Goal: Task Accomplishment & Management: Manage account settings

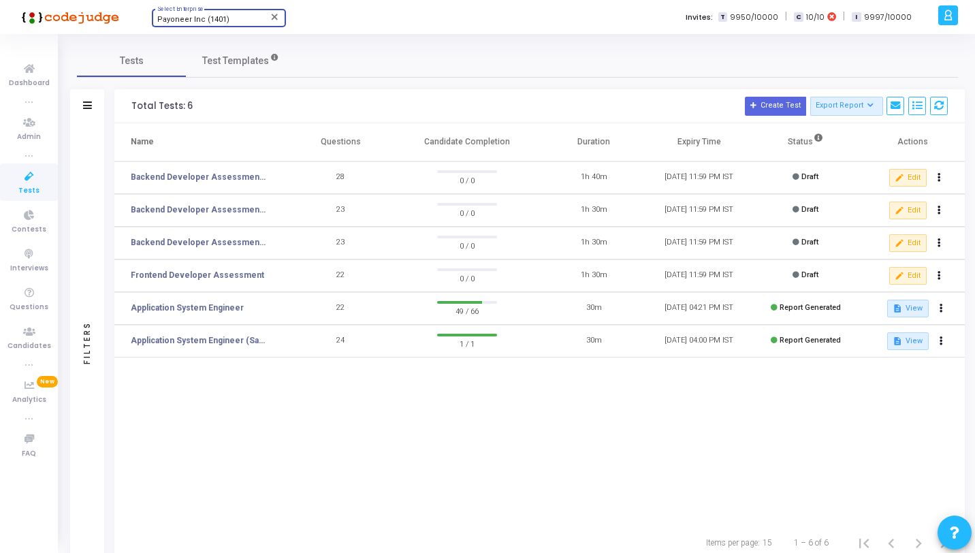
click at [213, 18] on span "Payoneer Inc (1401)" at bounding box center [193, 19] width 72 height 9
type input "Titan"
click at [179, 40] on span "Titan (770)" at bounding box center [238, 43] width 163 height 22
click at [24, 185] on span "Tests" at bounding box center [28, 191] width 21 height 12
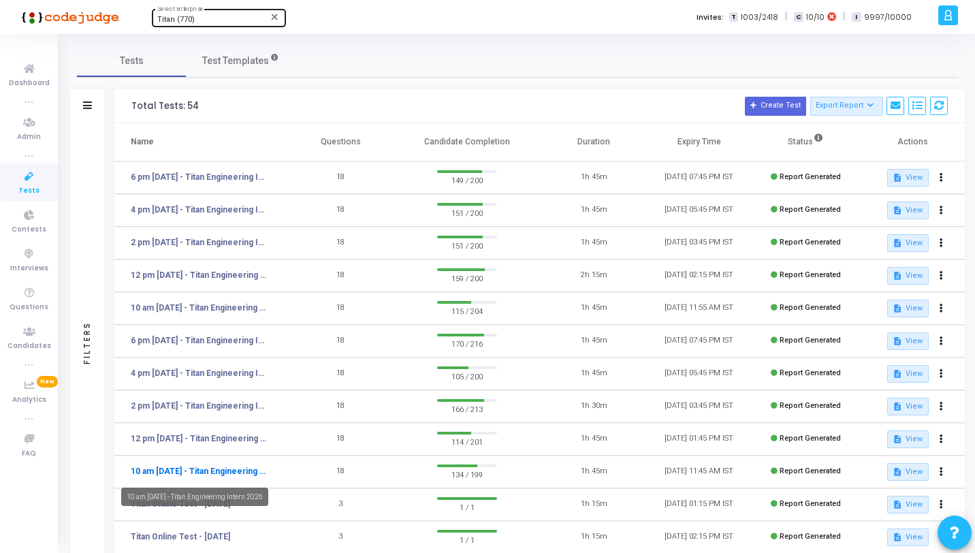
click at [208, 468] on link "10 am [DATE] - Titan Engineering Intern 2026" at bounding box center [199, 471] width 136 height 12
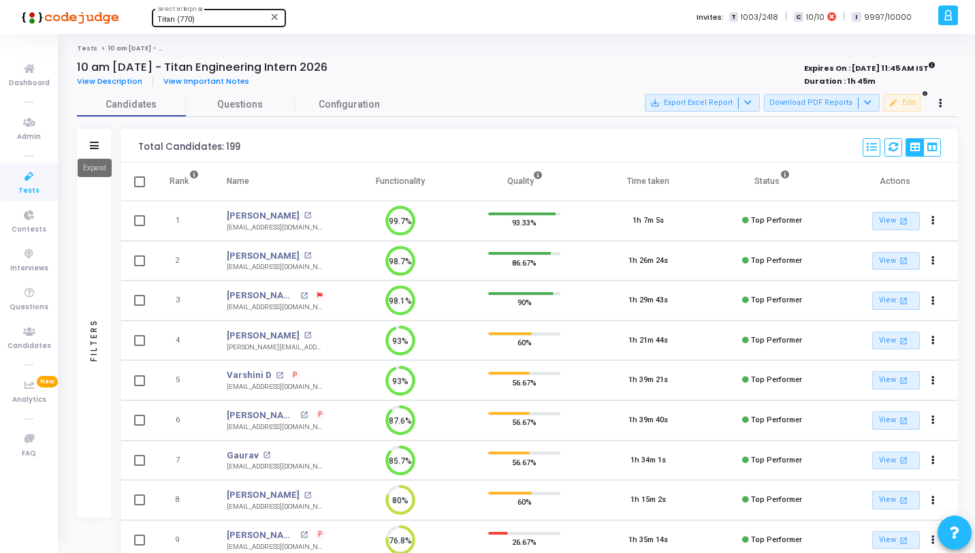
click at [90, 150] on mat-tooltip-component "Expand" at bounding box center [94, 167] width 53 height 37
click at [97, 149] on mat-tooltip-component "Expand" at bounding box center [94, 167] width 53 height 37
click at [99, 152] on mat-tooltip-component "Expand" at bounding box center [94, 167] width 53 height 37
click at [93, 142] on icon at bounding box center [94, 145] width 9 height 7
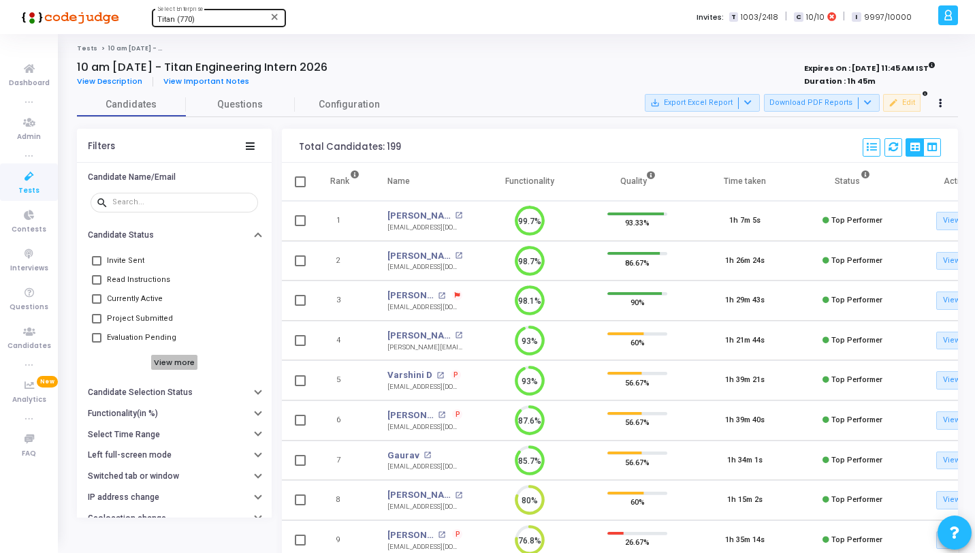
click at [153, 358] on h6 "View more" at bounding box center [174, 362] width 47 height 15
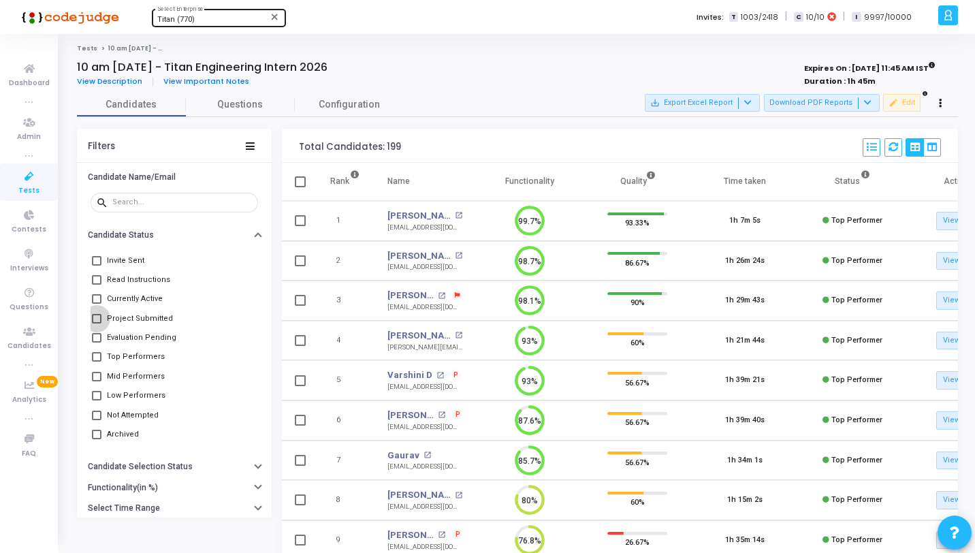
click at [131, 324] on span "Project Submitted" at bounding box center [140, 319] width 66 height 16
click at [97, 324] on input "Project Submitted" at bounding box center [96, 323] width 1 height 1
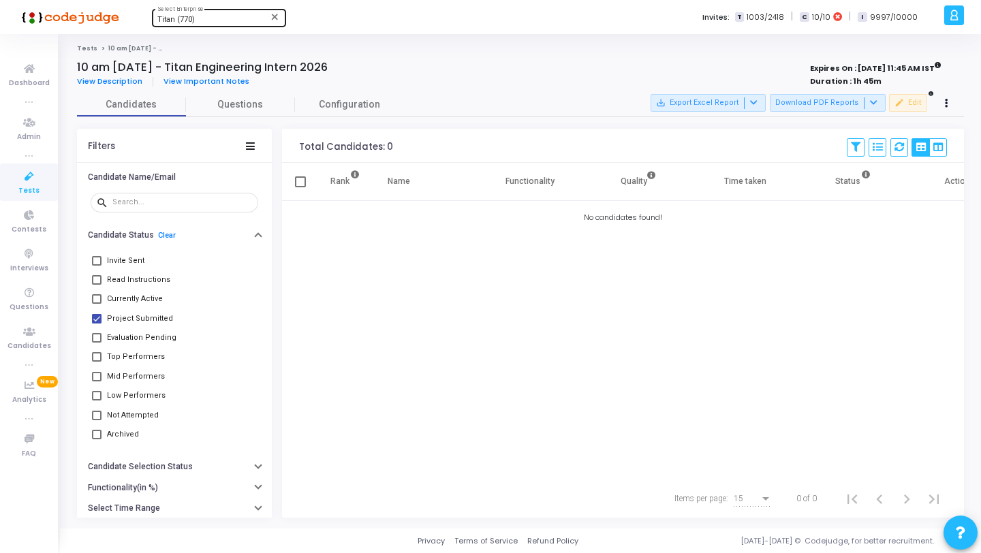
click at [133, 324] on span "Project Submitted" at bounding box center [140, 319] width 66 height 16
click at [97, 324] on input "Project Submitted" at bounding box center [96, 323] width 1 height 1
checkbox input "false"
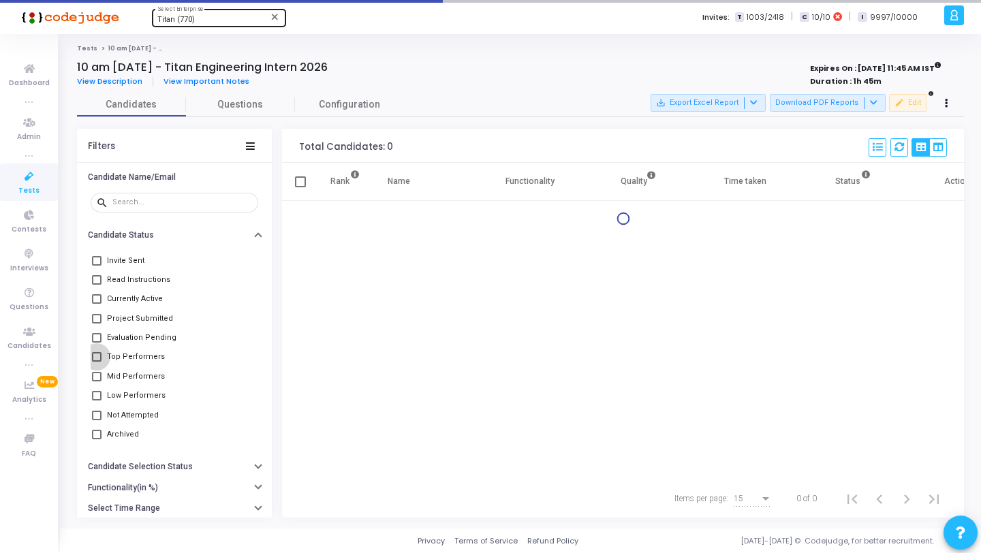
click at [138, 351] on span "Top Performers" at bounding box center [136, 357] width 58 height 16
click at [97, 362] on input "Top Performers" at bounding box center [96, 362] width 1 height 1
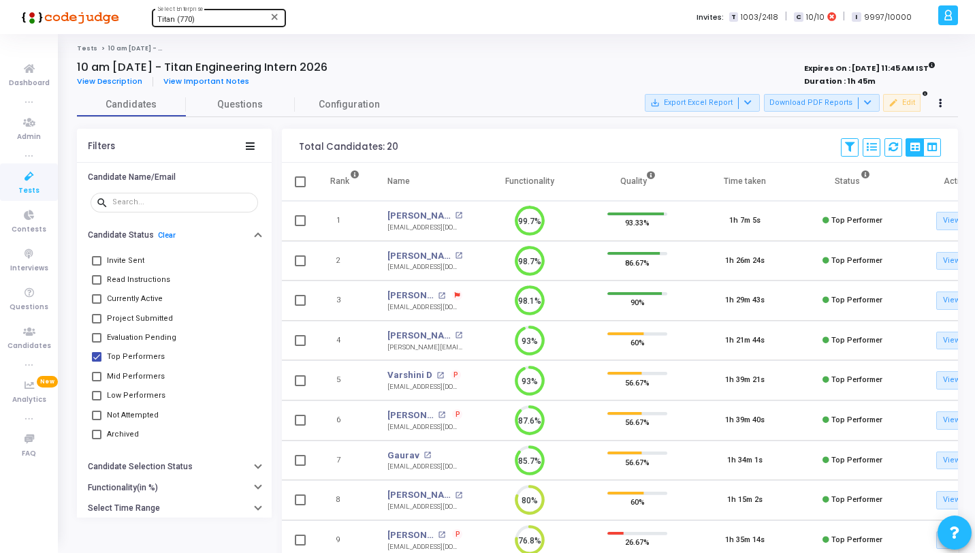
click at [136, 351] on span "Top Performers" at bounding box center [136, 357] width 58 height 16
click at [97, 362] on input "Top Performers" at bounding box center [96, 362] width 1 height 1
checkbox input "false"
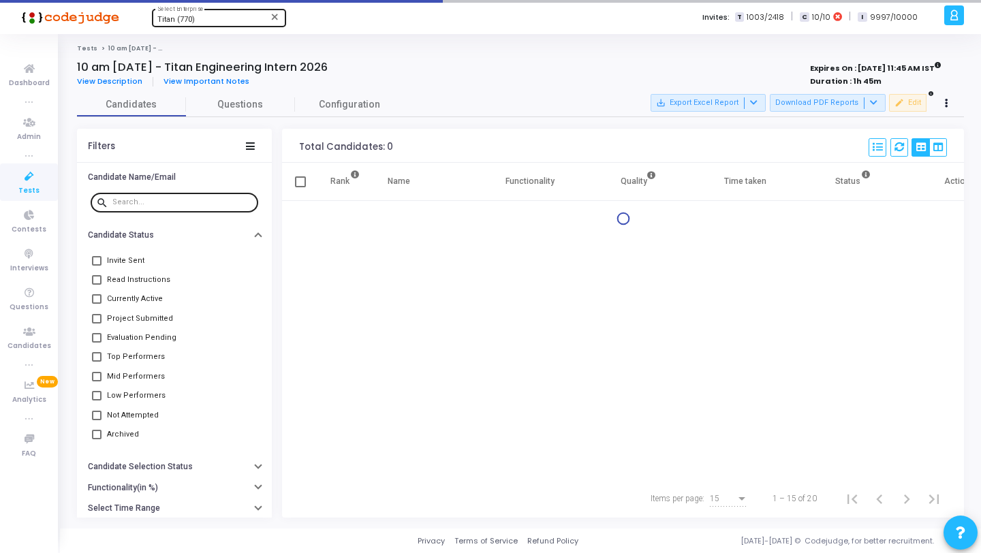
click at [193, 193] on div at bounding box center [182, 202] width 140 height 22
click at [193, 198] on input "text" at bounding box center [182, 202] width 140 height 8
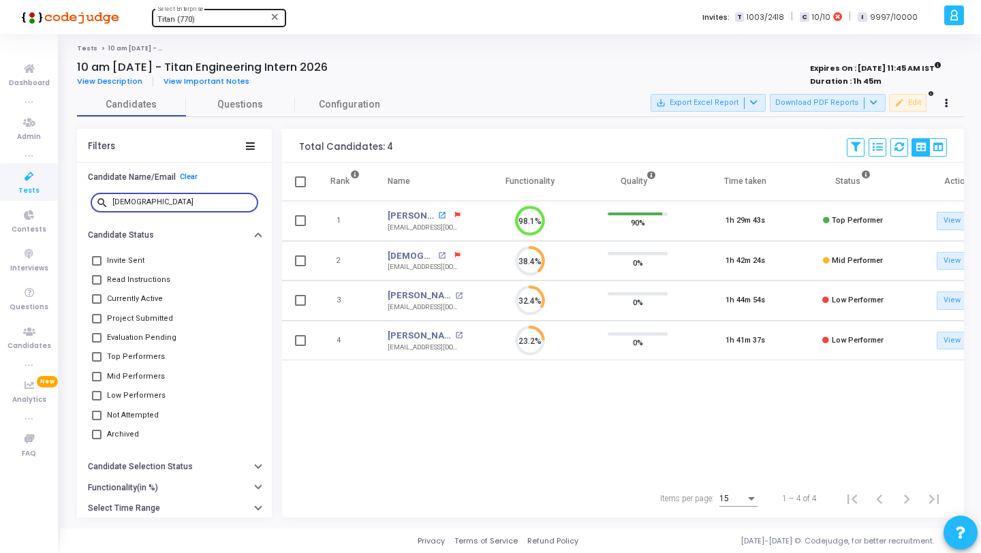
type input "jain"
click at [442, 214] on mat-icon "open_in_new" at bounding box center [441, 215] width 7 height 7
click at [180, 180] on link "Clear" at bounding box center [189, 176] width 18 height 9
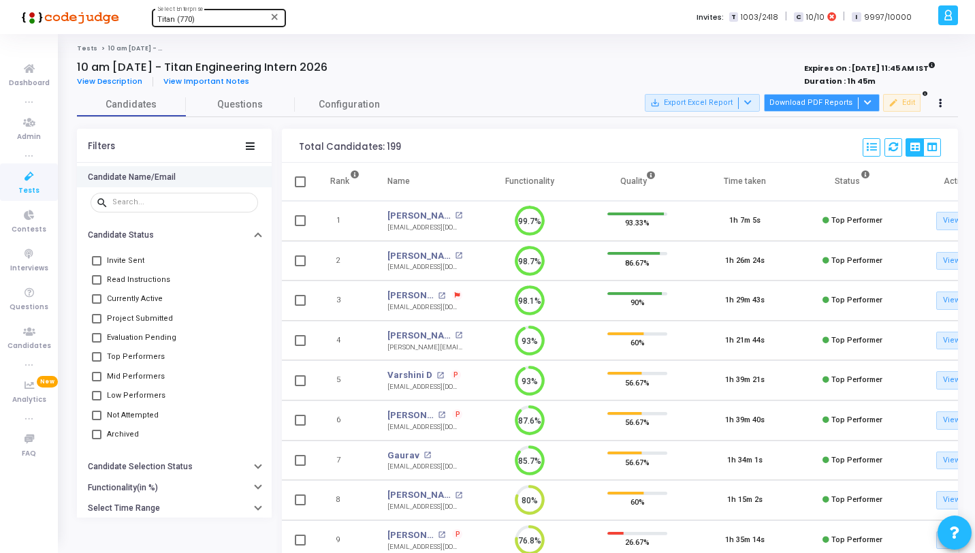
click at [876, 103] on button "Download PDF Reports" at bounding box center [822, 103] width 116 height 18
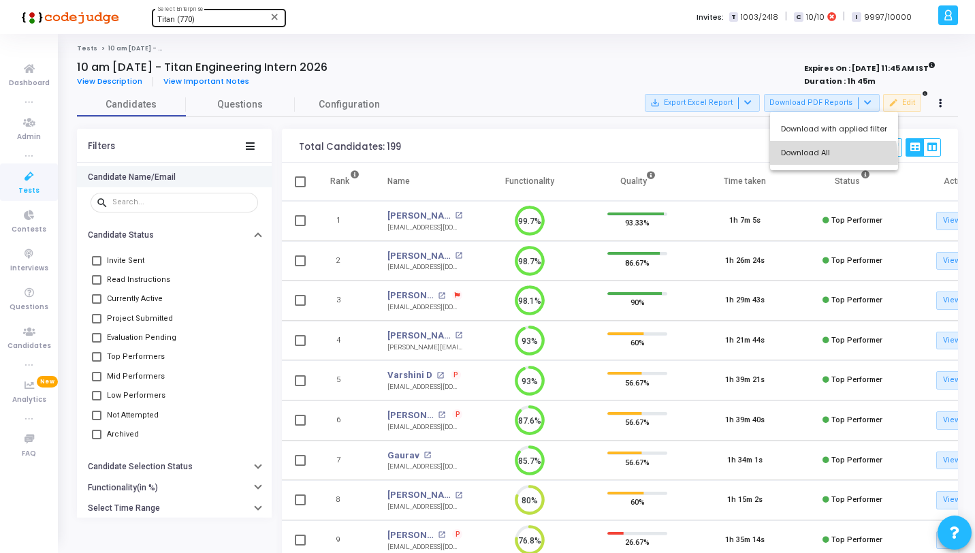
click at [824, 159] on button "Download All" at bounding box center [834, 153] width 128 height 24
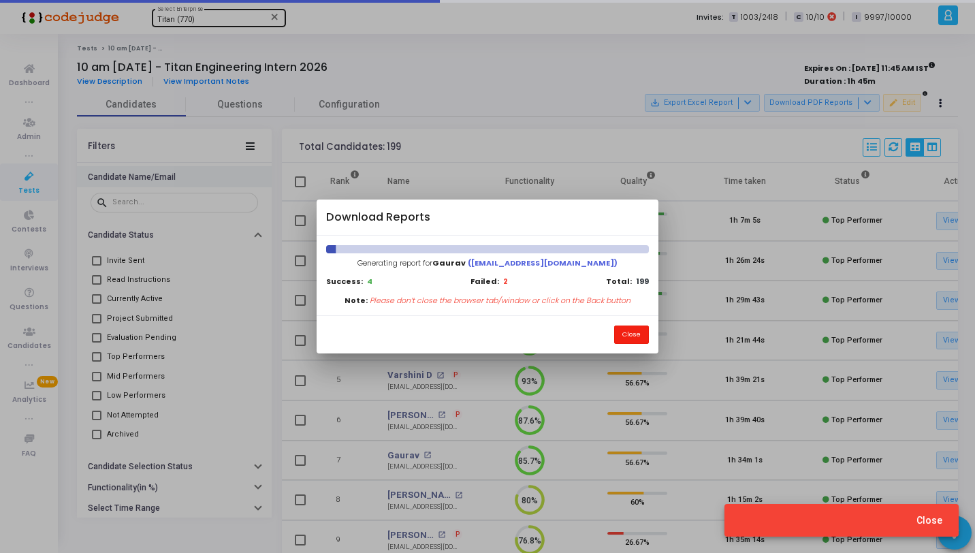
click at [646, 330] on button "Close" at bounding box center [631, 335] width 35 height 18
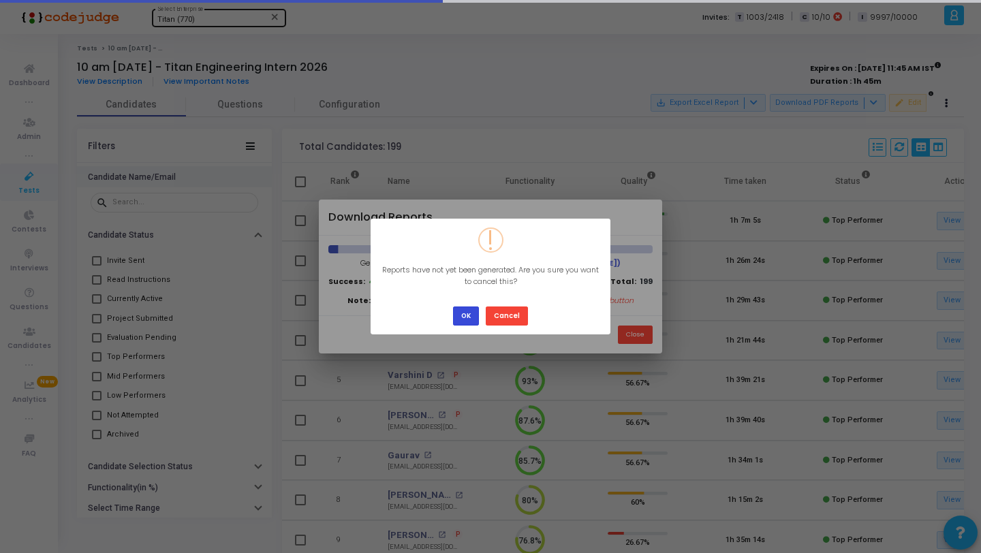
click at [474, 313] on button "OK" at bounding box center [466, 315] width 26 height 18
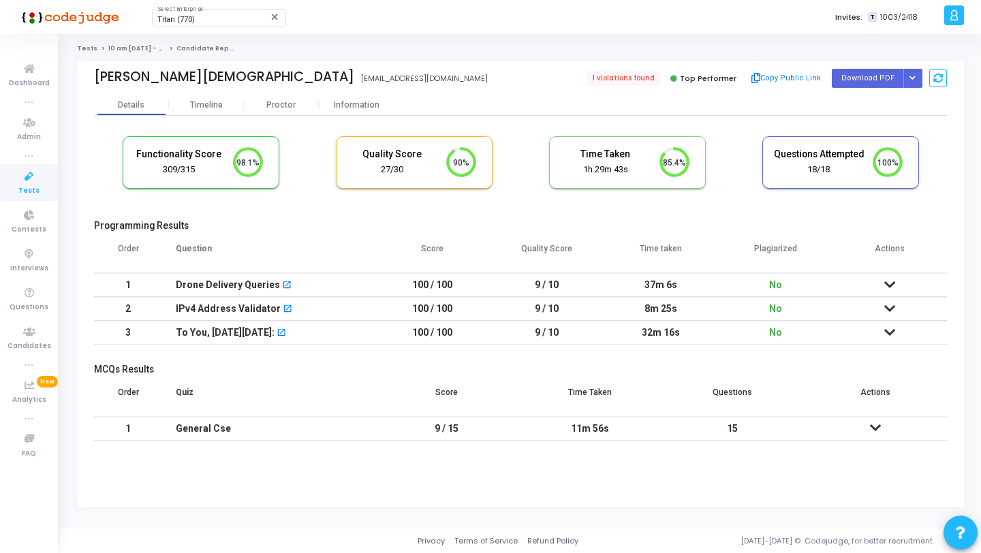
scroll to position [29, 35]
click at [911, 80] on icon "Button group with nested dropdown" at bounding box center [912, 78] width 6 height 7
click at [591, 79] on div "1 violations found Top Performer Copy Public Link Download PDF Regenerate PDF" at bounding box center [737, 78] width 420 height 20
click at [855, 83] on button "Download PDF" at bounding box center [868, 78] width 72 height 18
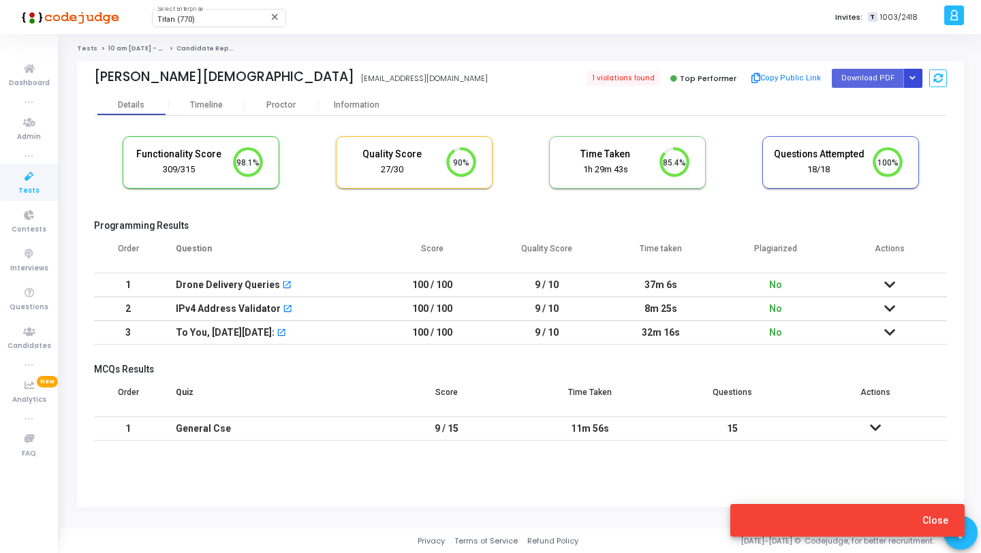
click at [906, 78] on button "Button group with nested dropdown" at bounding box center [912, 78] width 19 height 18
click at [879, 112] on button "Regenerate PDF" at bounding box center [869, 106] width 105 height 22
